Goal: Task Accomplishment & Management: Manage account settings

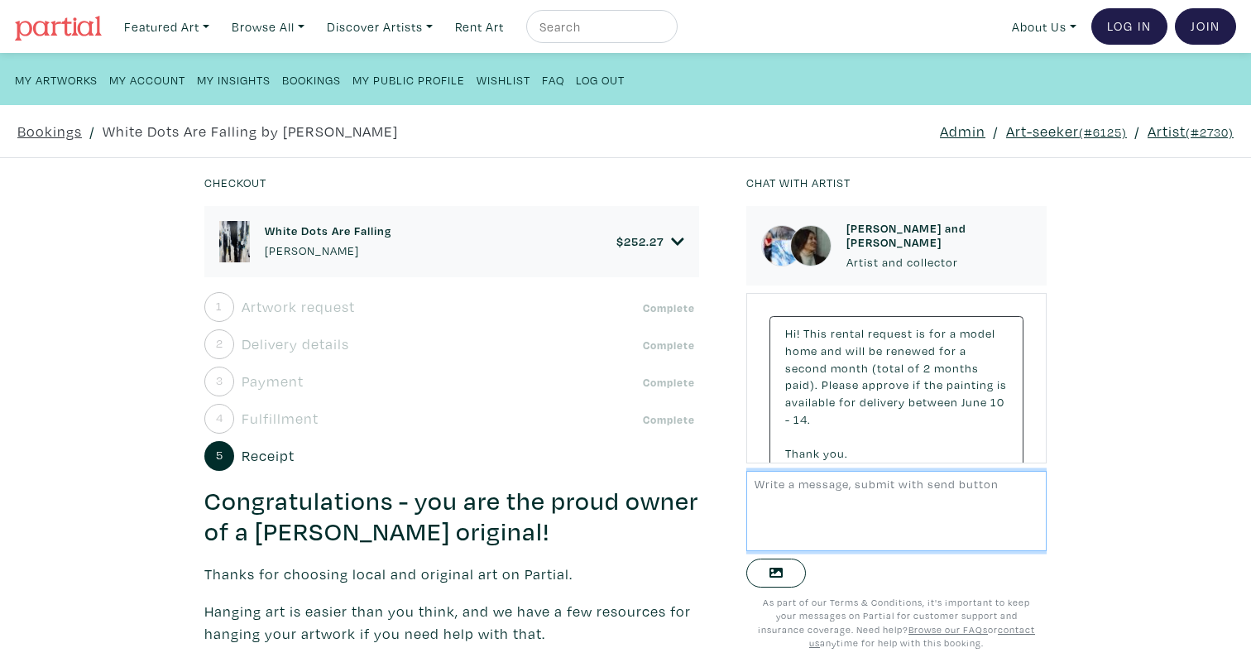
scroll to position [10513, 0]
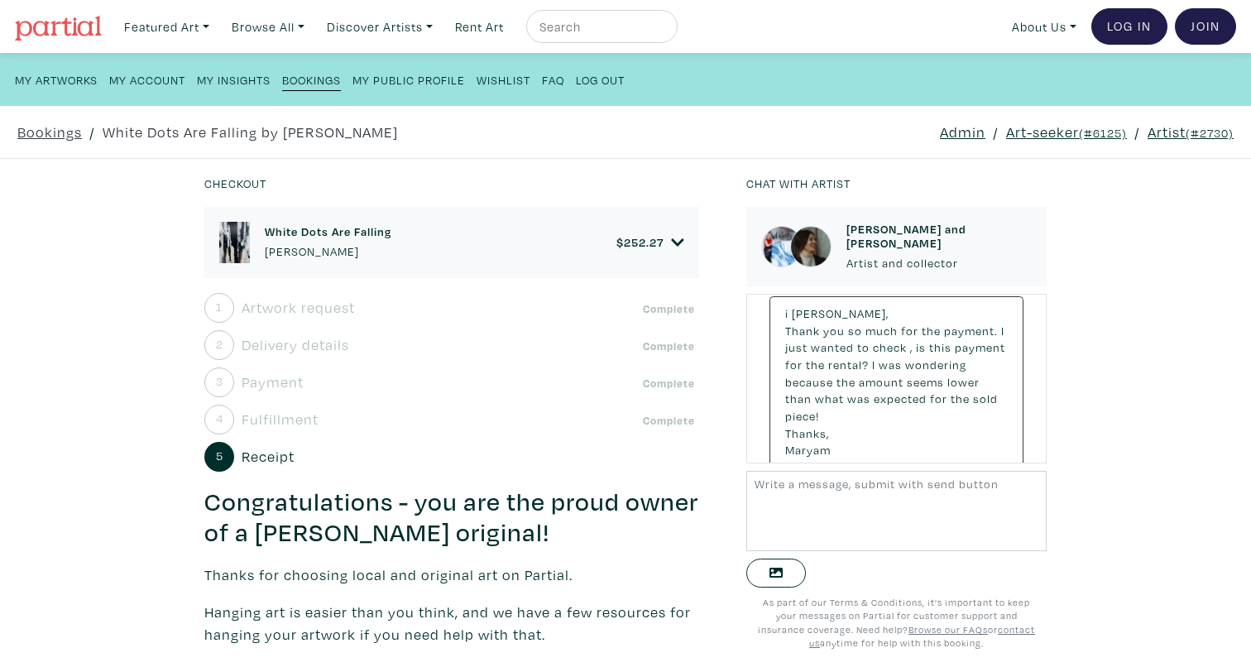
click at [674, 238] on icon at bounding box center [677, 241] width 12 height 7
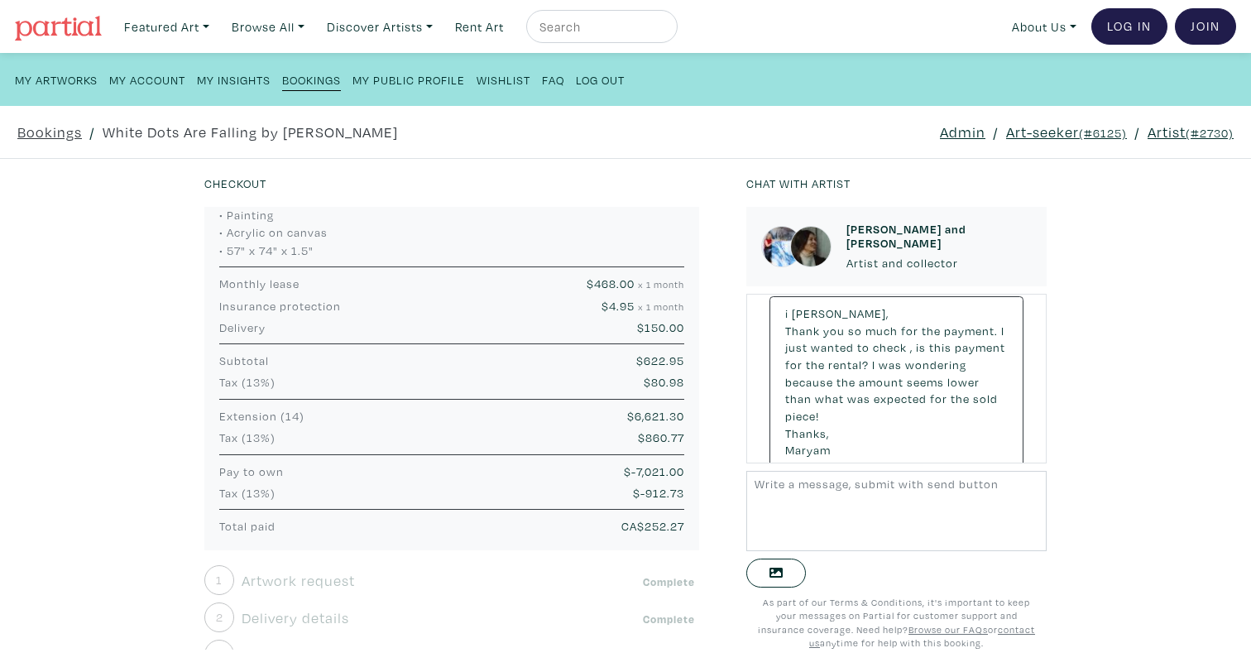
scroll to position [0, 0]
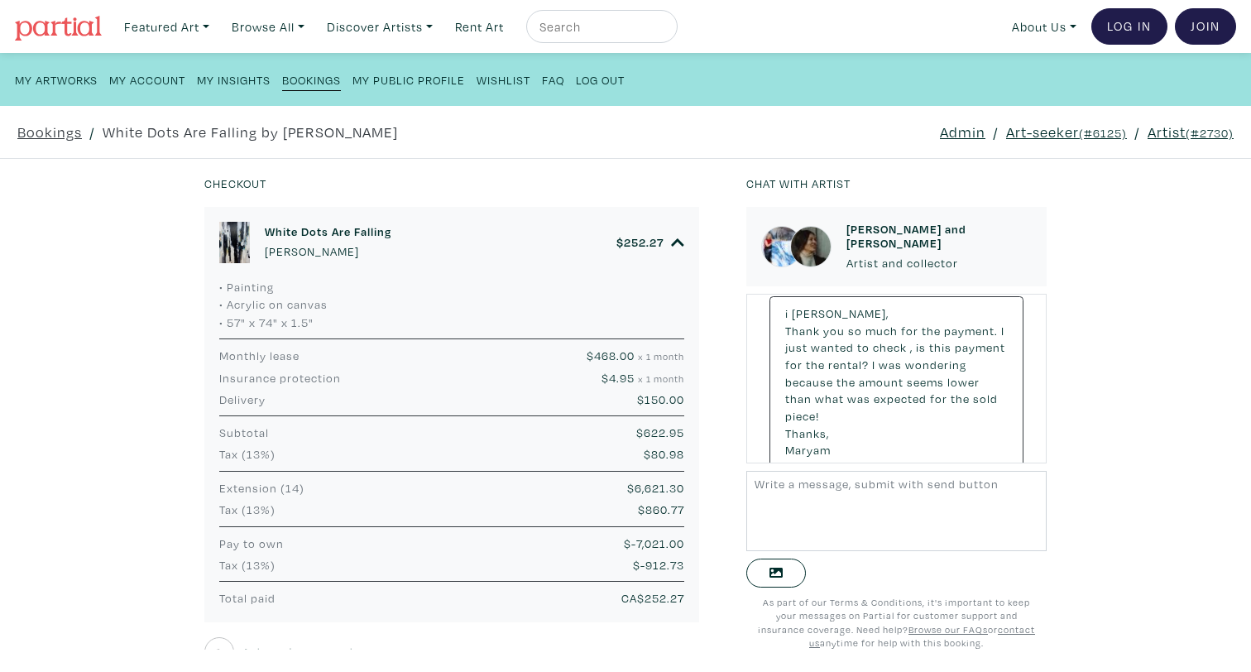
click at [343, 231] on h6 "White Dots Are Falling" at bounding box center [328, 231] width 127 height 14
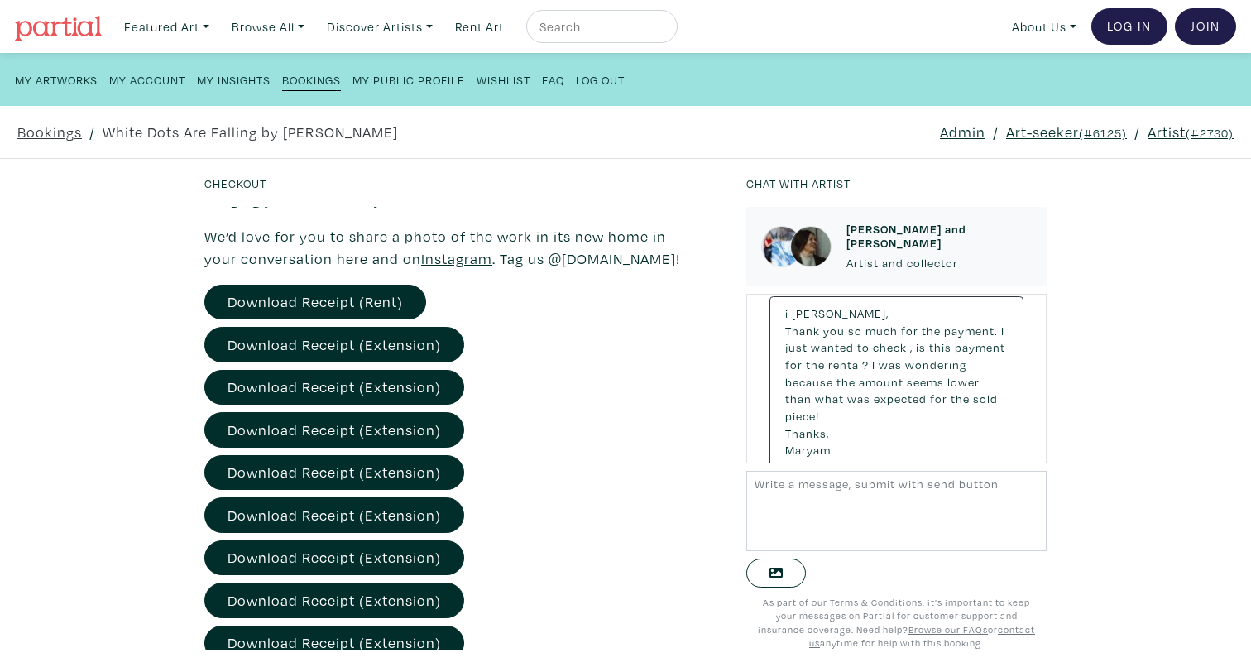
scroll to position [1142, 0]
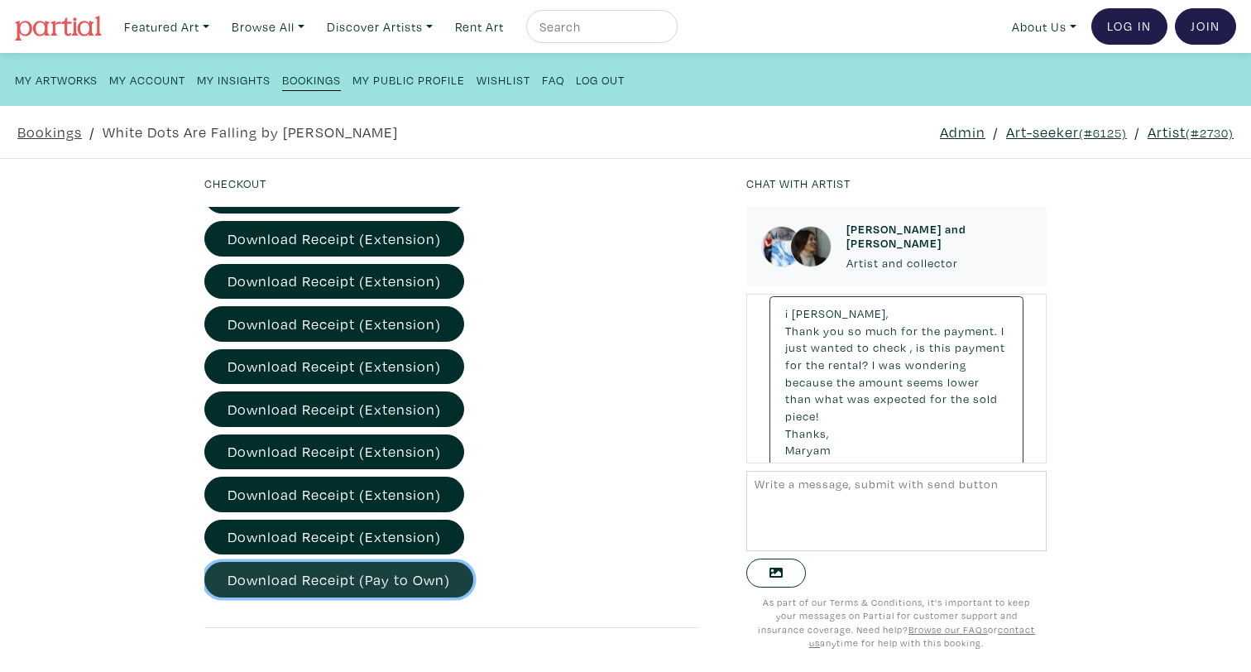
click at [396, 575] on link "Download Receipt (Pay to Own)" at bounding box center [338, 580] width 269 height 36
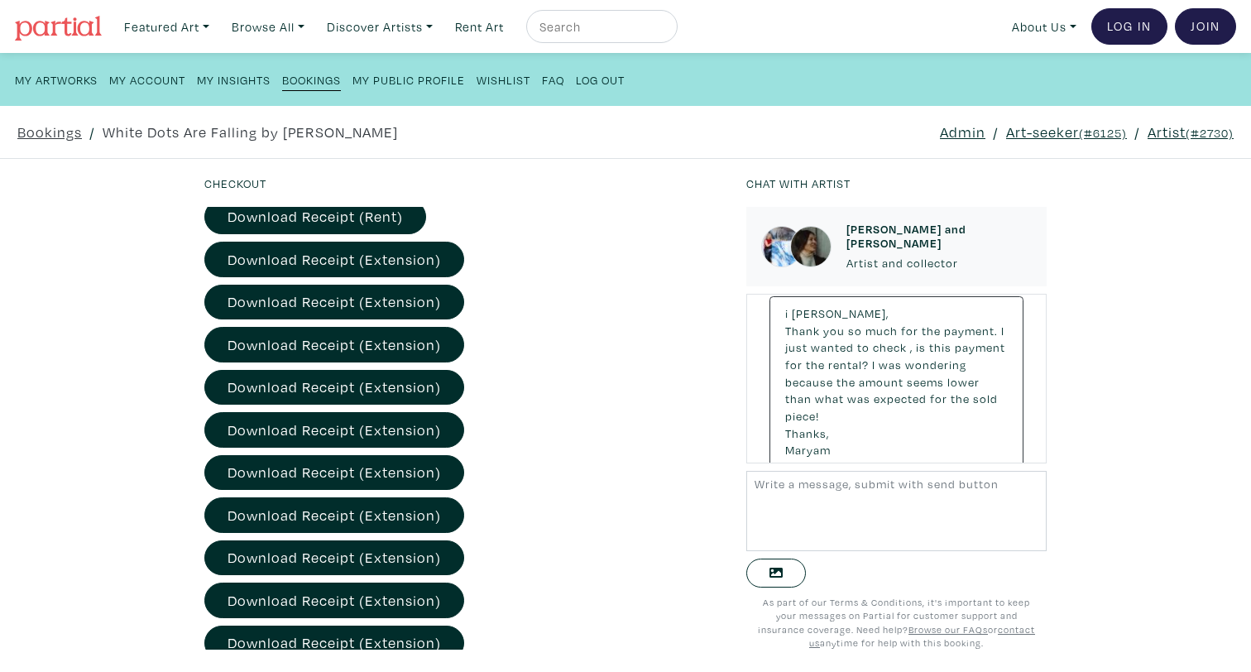
scroll to position [771, 0]
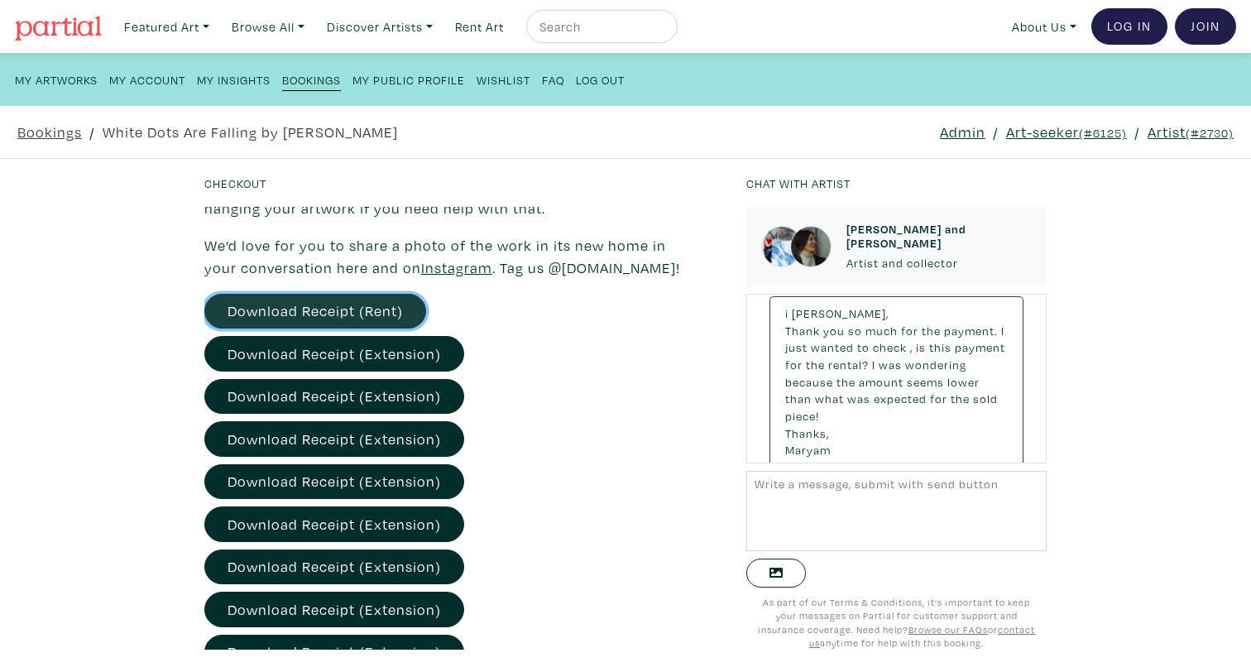
click at [390, 321] on link "Download Receipt (Rent)" at bounding box center [315, 312] width 222 height 36
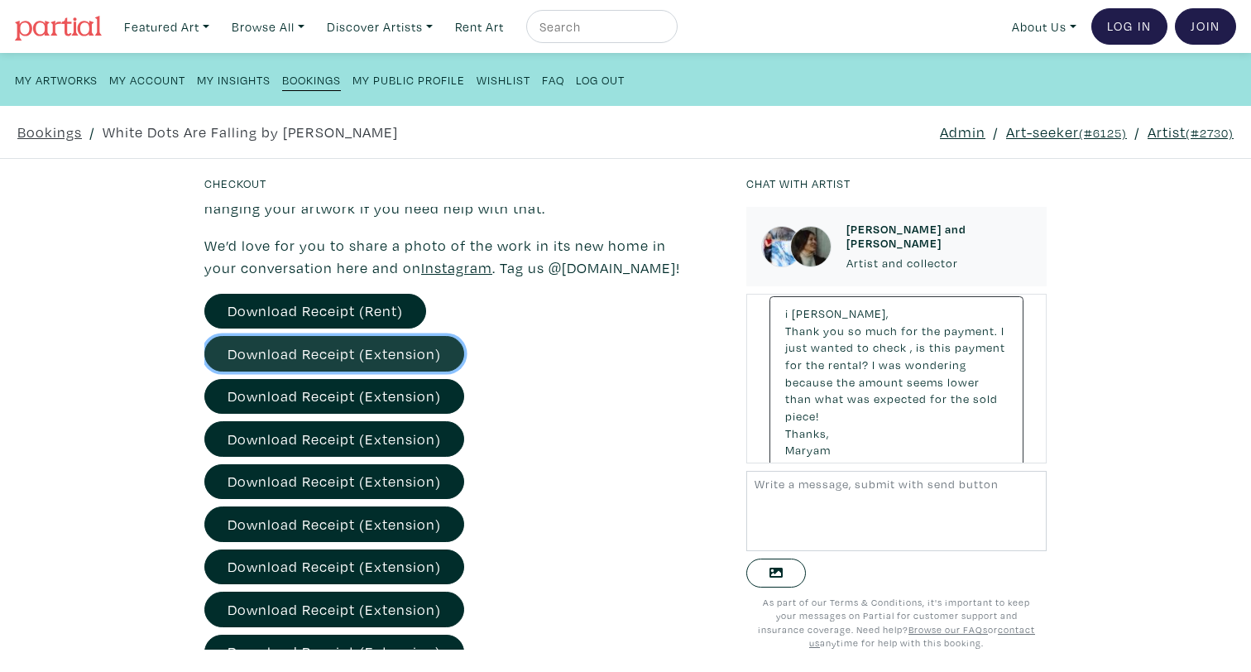
click at [383, 347] on link "Download Receipt (Extension)" at bounding box center [334, 354] width 260 height 36
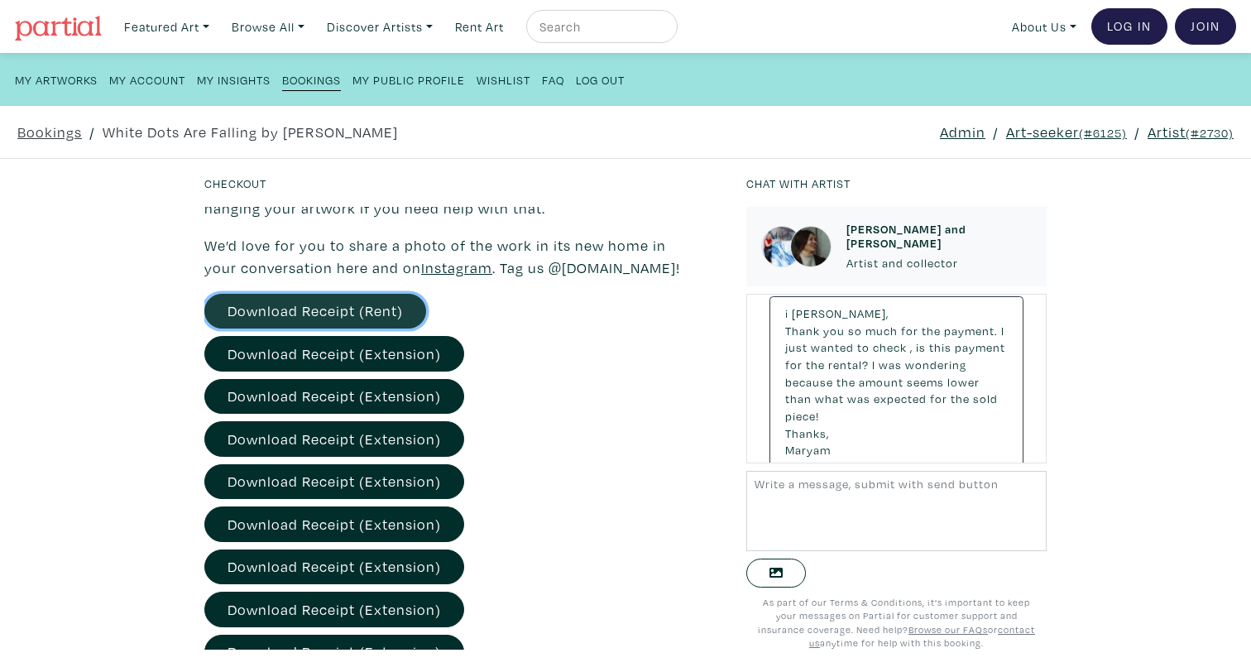
click at [297, 314] on link "Download Receipt (Rent)" at bounding box center [315, 312] width 222 height 36
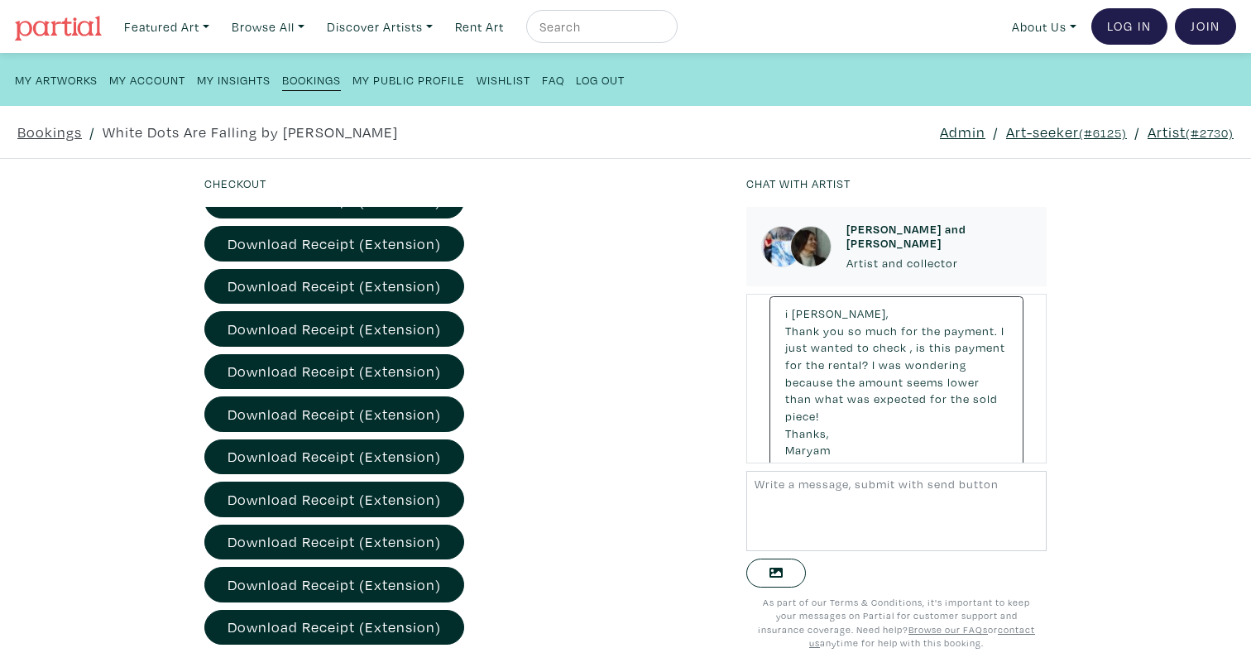
scroll to position [1142, 0]
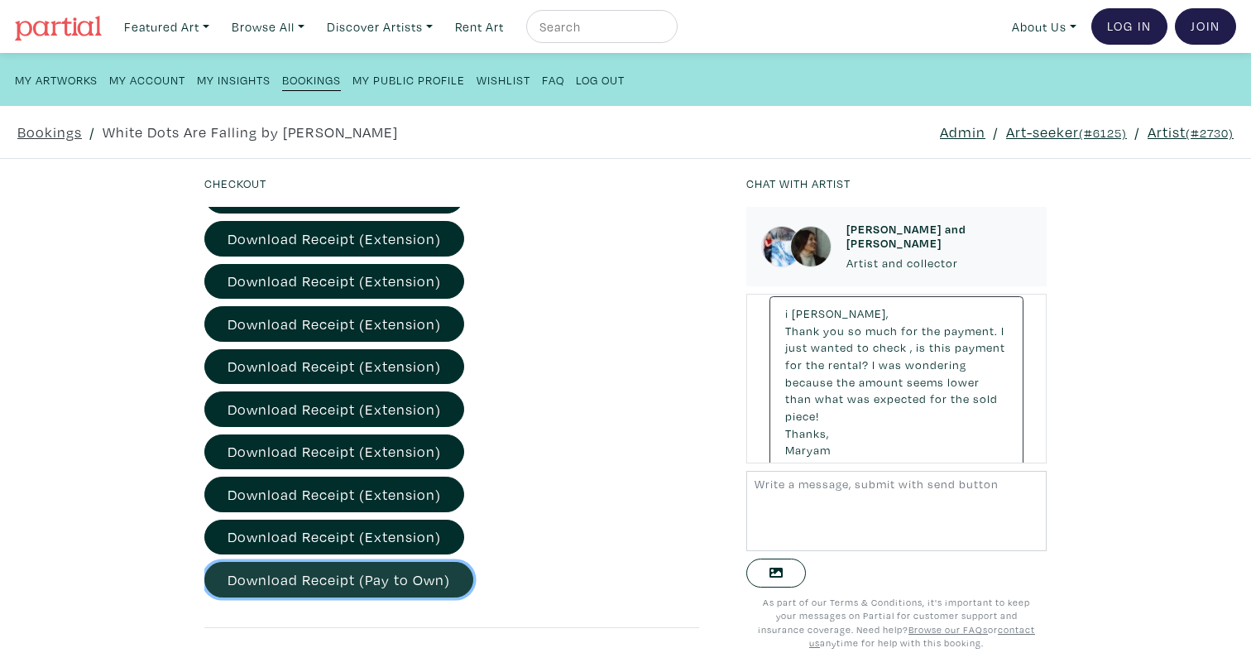
click at [430, 573] on link "Download Receipt (Pay to Own)" at bounding box center [338, 580] width 269 height 36
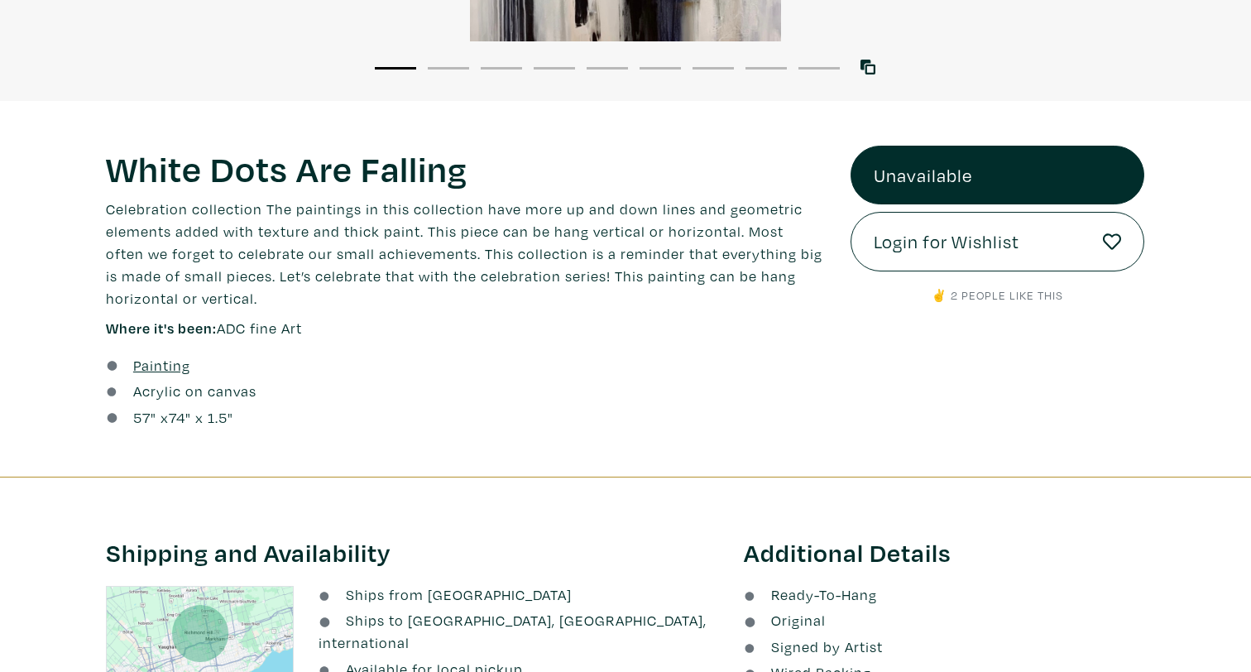
scroll to position [606, 0]
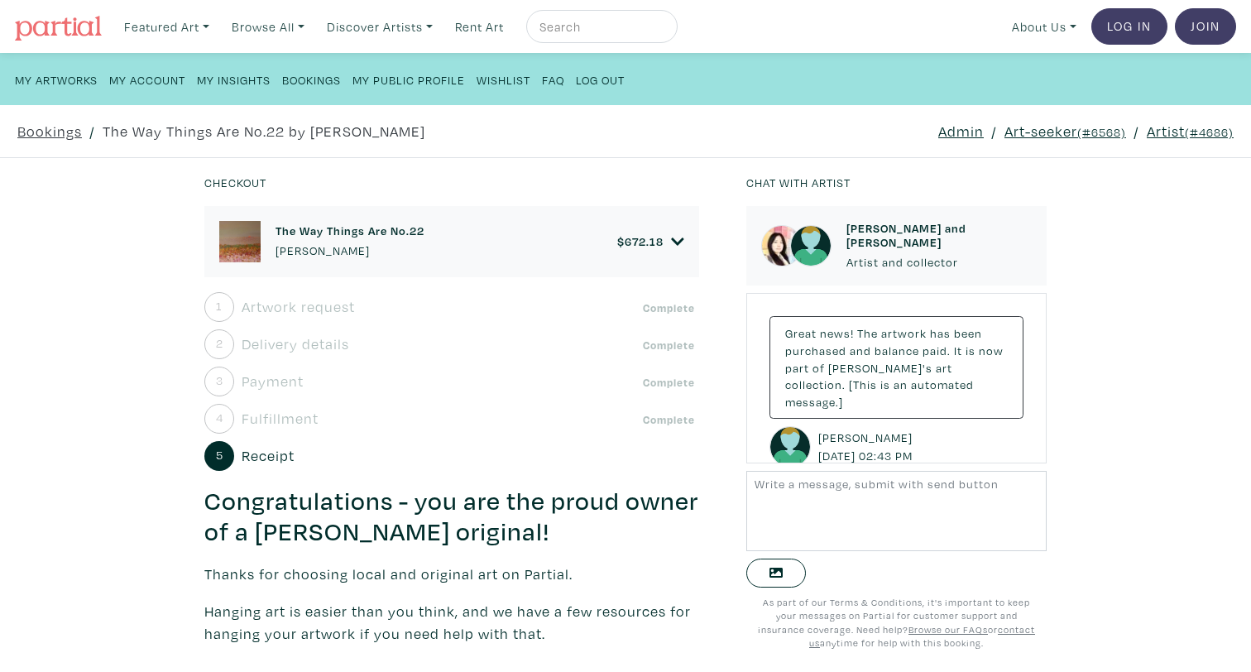
scroll to position [400, 0]
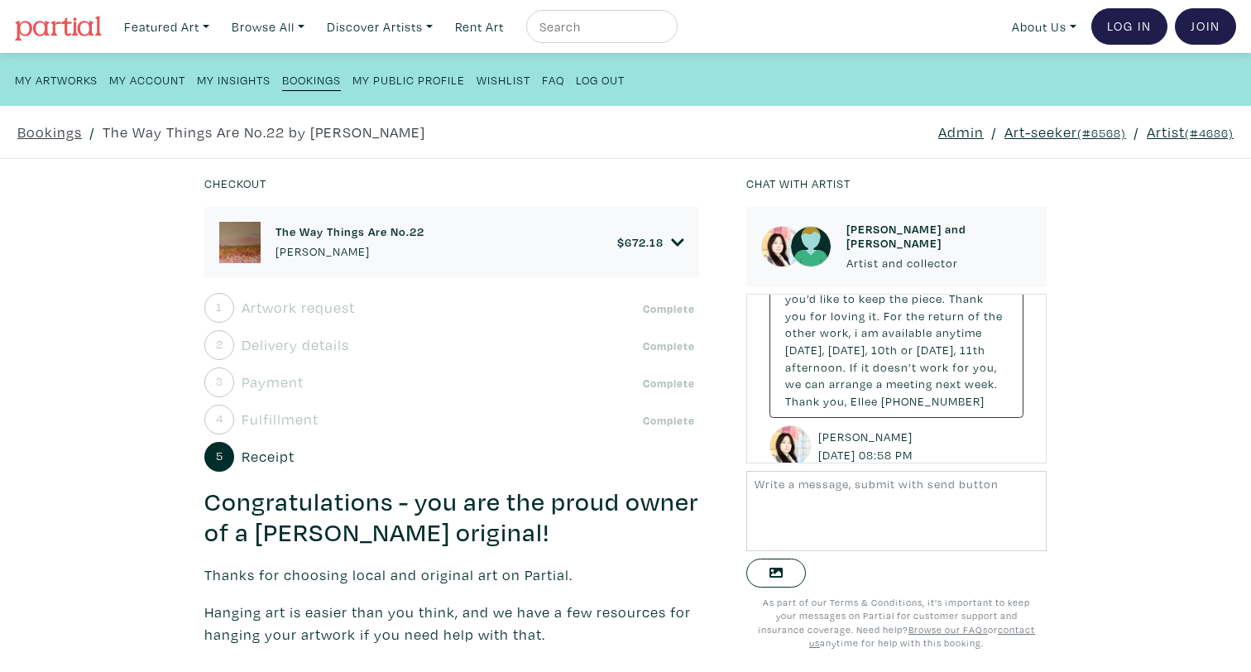
click at [1091, 126] on small "(#6568)" at bounding box center [1102, 133] width 49 height 16
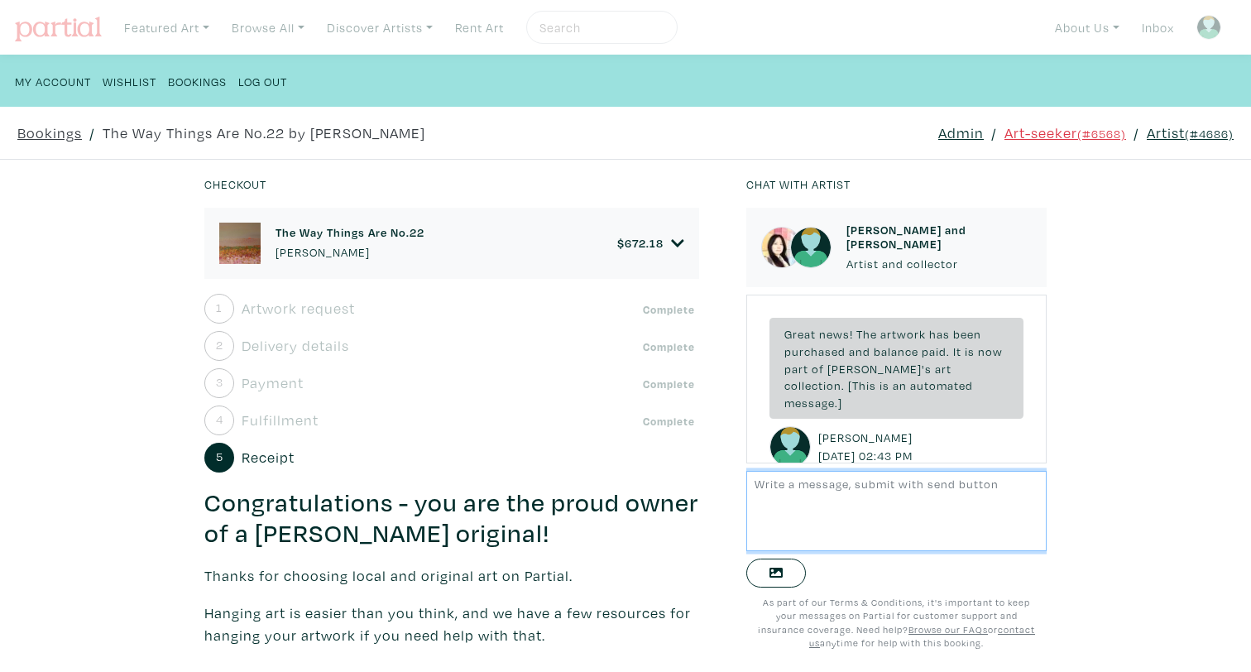
scroll to position [399, 0]
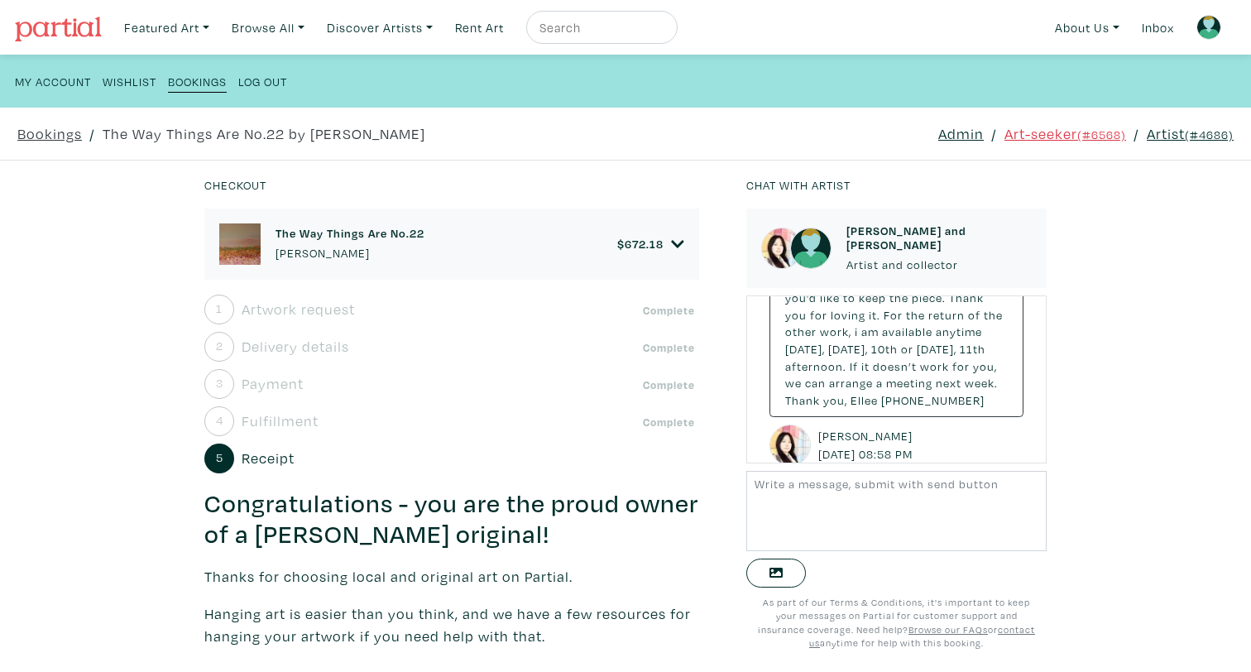
click at [1221, 31] on link at bounding box center [1209, 27] width 40 height 40
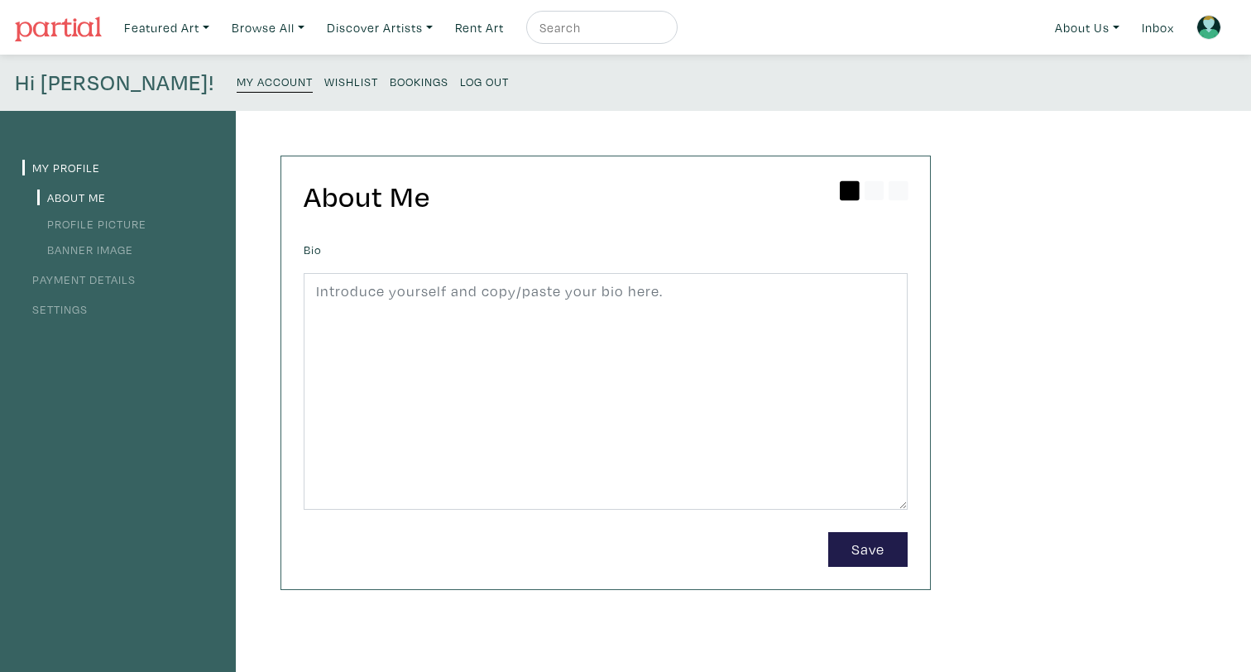
click at [99, 225] on link "Profile Picture" at bounding box center [91, 224] width 109 height 16
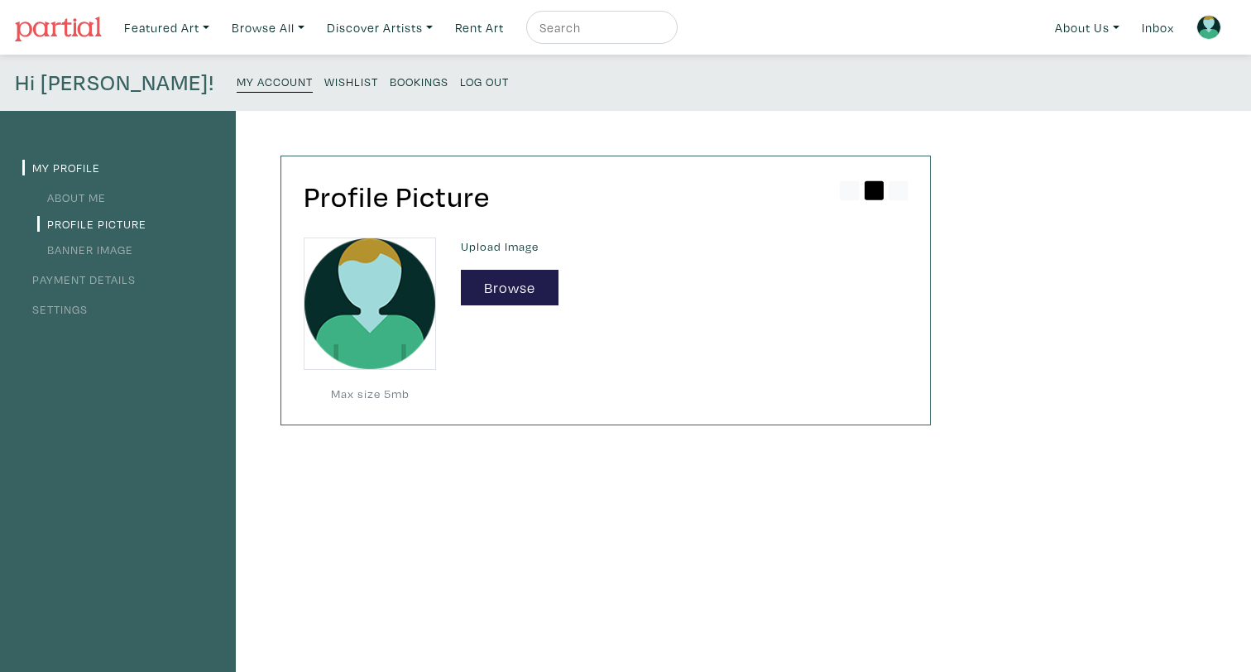
click at [91, 238] on li "Banner Image" at bounding box center [117, 249] width 191 height 22
click at [71, 323] on div "My Profile About Me Profile Picture Banner Image Payment Details Settings" at bounding box center [118, 558] width 236 height 894
click at [71, 302] on li "Settings" at bounding box center [117, 308] width 191 height 22
click at [70, 310] on link "Settings" at bounding box center [54, 309] width 65 height 16
